Goal: Information Seeking & Learning: Understand process/instructions

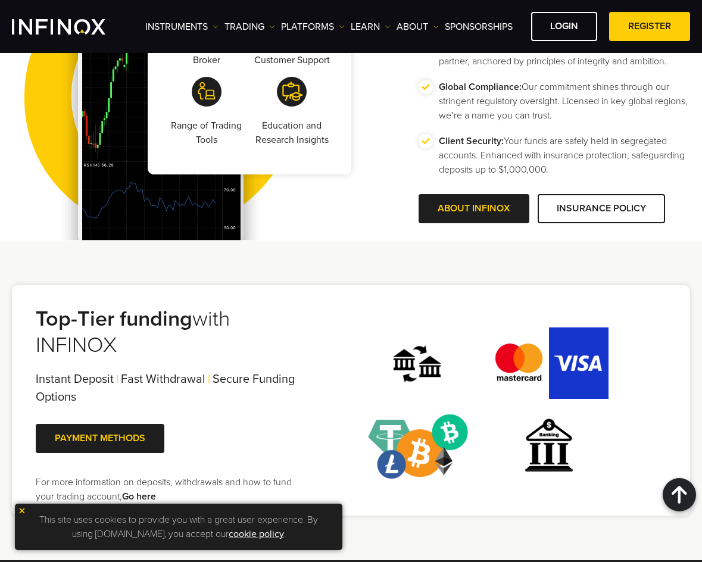
scroll to position [2381, 0]
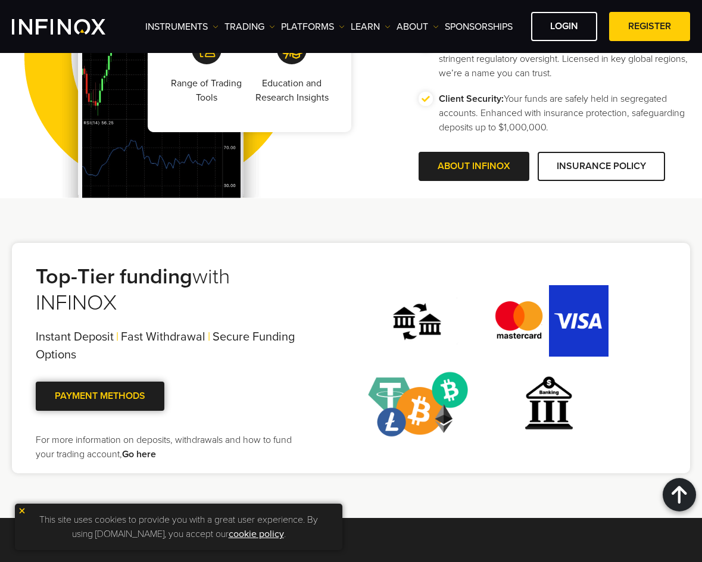
click at [100, 396] on span at bounding box center [100, 396] width 0 height 0
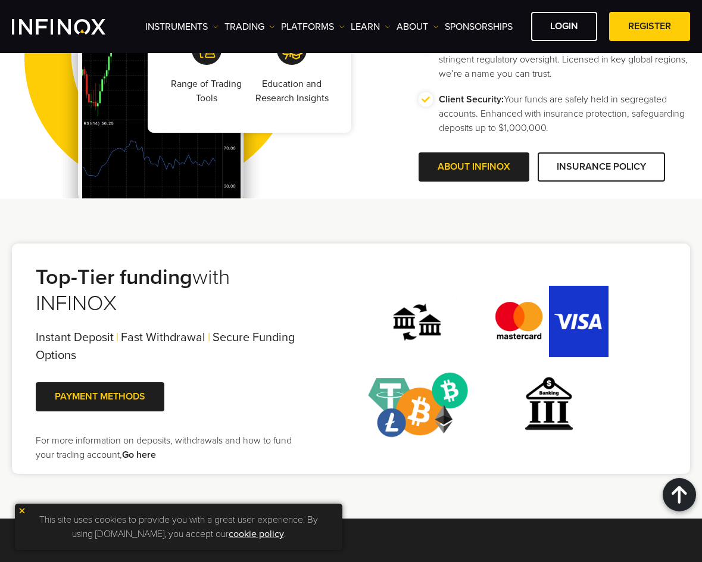
click at [142, 455] on link "Go here" at bounding box center [139, 455] width 34 height 12
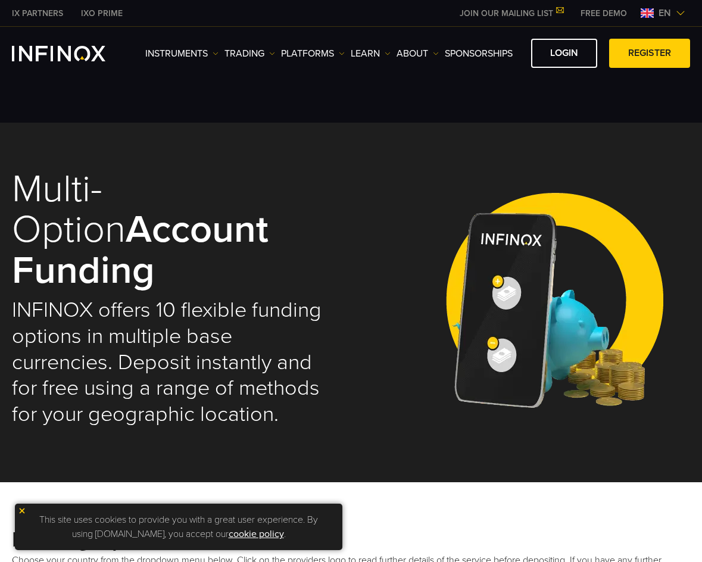
select select "***"
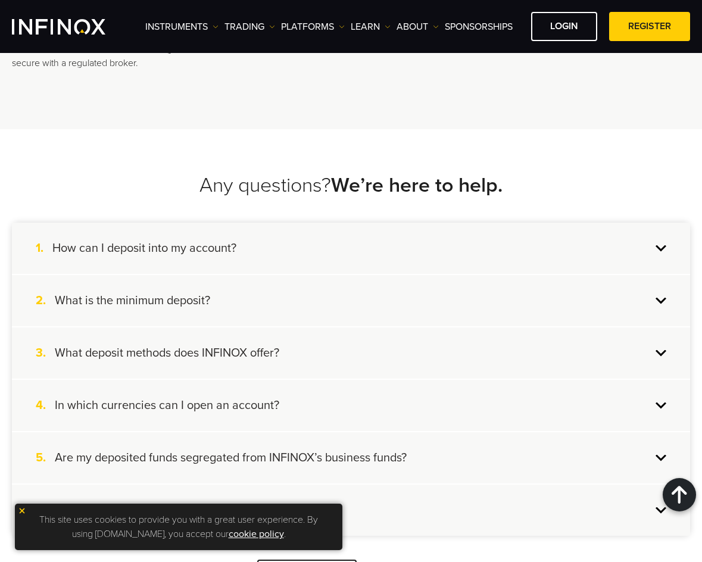
scroll to position [3095, 0]
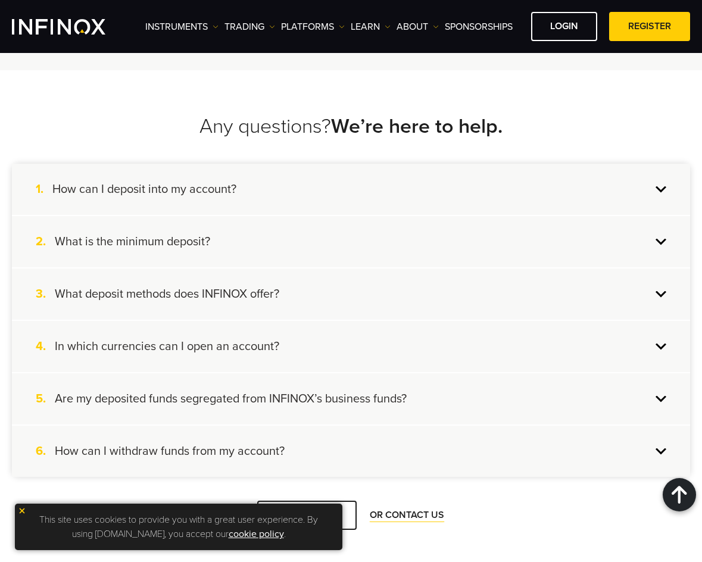
click at [279, 321] on div "4. In which currencies can I open an account?" at bounding box center [351, 346] width 678 height 51
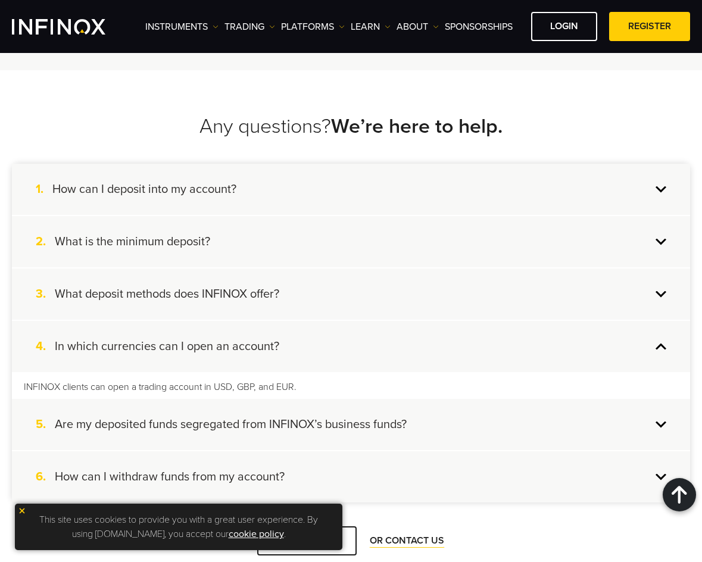
scroll to position [0, 0]
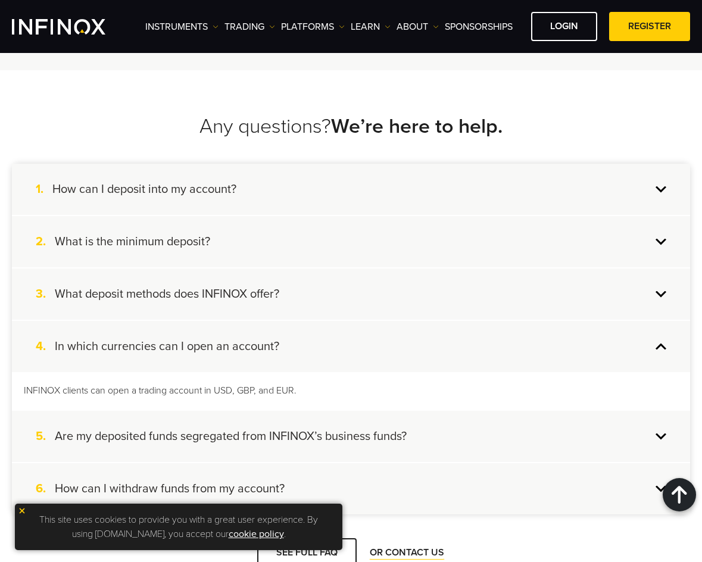
click at [335, 462] on div "6. How can I withdraw funds from my account?" at bounding box center [351, 487] width 678 height 51
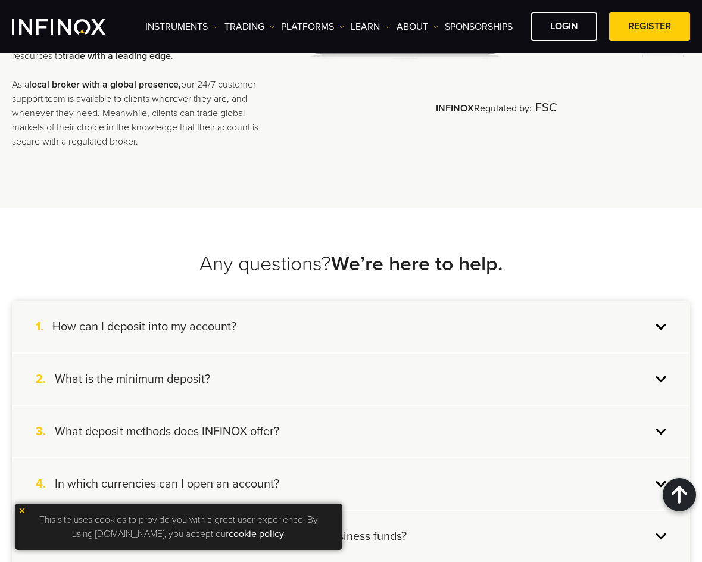
scroll to position [2956, 0]
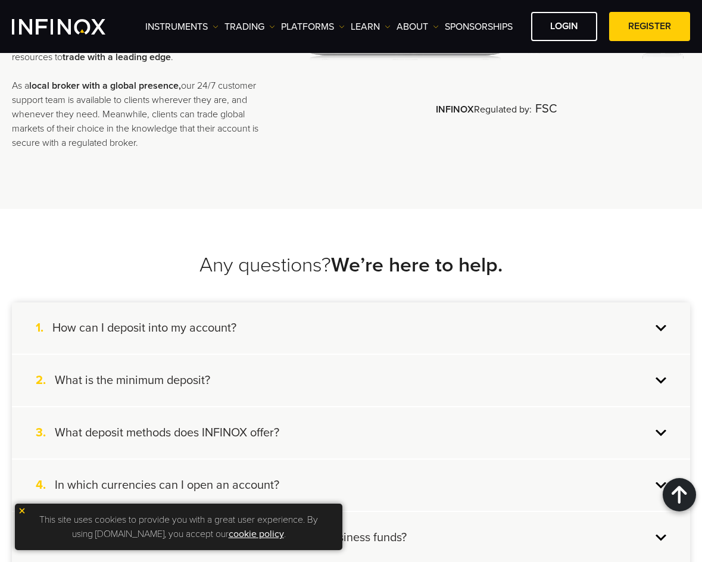
click at [198, 373] on h4 "What is the minimum deposit?" at bounding box center [132, 380] width 155 height 15
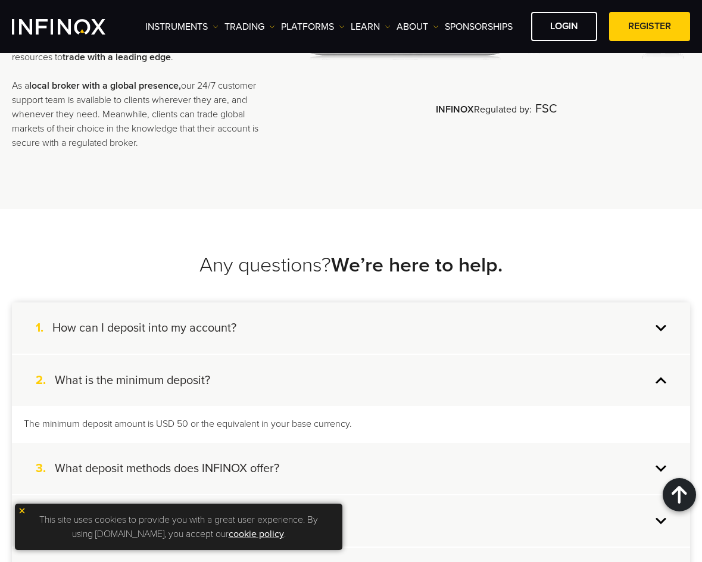
scroll to position [0, 0]
click at [215, 320] on h4 "How can I deposit into my account?" at bounding box center [144, 327] width 184 height 15
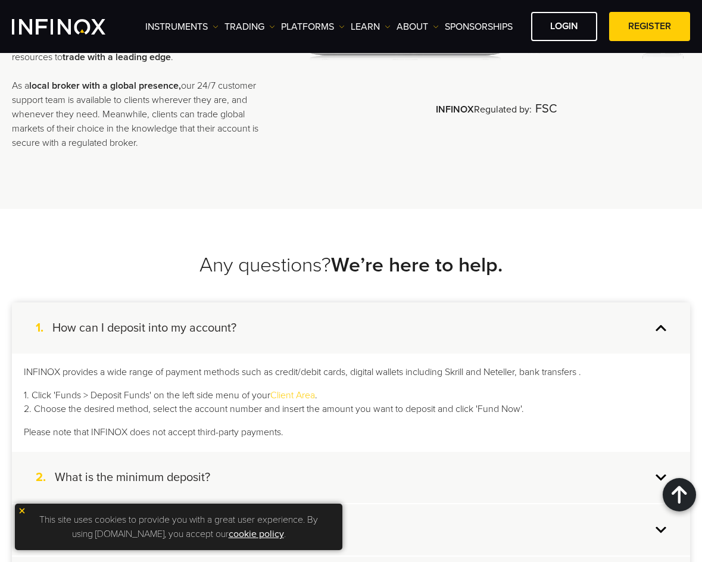
click at [295, 389] on link "Client Area" at bounding box center [292, 395] width 45 height 12
